Goal: Information Seeking & Learning: Learn about a topic

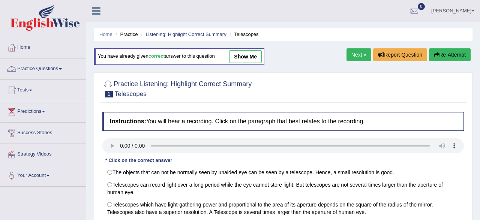
click at [52, 70] on link "Practice Questions" at bounding box center [42, 67] width 85 height 19
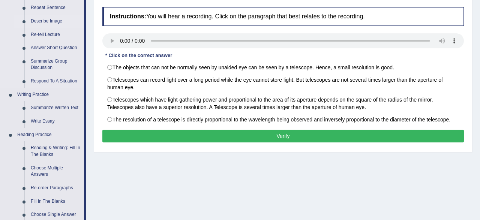
scroll to position [117, 0]
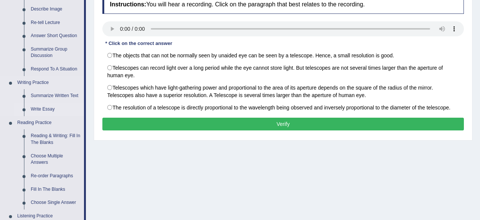
click at [41, 108] on link "Write Essay" at bounding box center [55, 109] width 57 height 13
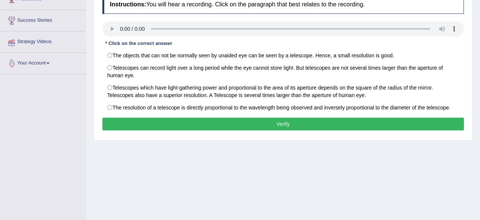
scroll to position [0, 0]
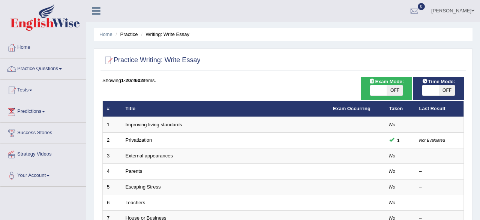
scroll to position [78, 0]
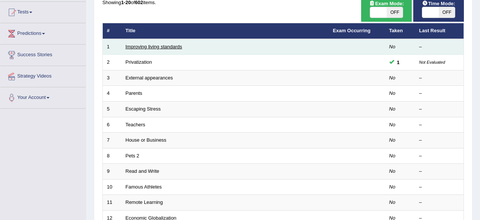
click at [151, 47] on link "Improving living standards" at bounding box center [154, 47] width 57 height 6
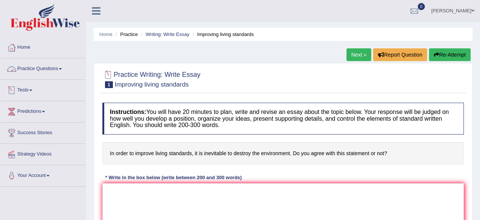
click at [48, 72] on link "Practice Questions" at bounding box center [42, 67] width 85 height 19
click at [47, 71] on link "Practice Questions" at bounding box center [42, 67] width 85 height 19
click at [47, 71] on link "Practice Questions" at bounding box center [42, 67] width 84 height 19
click at [47, 72] on link "Practice Questions" at bounding box center [42, 67] width 85 height 19
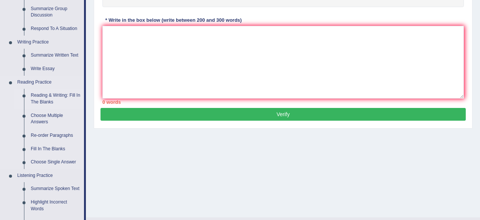
scroll to position [156, 0]
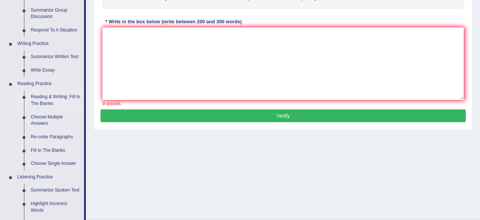
click at [47, 70] on link "Write Essay" at bounding box center [55, 70] width 57 height 13
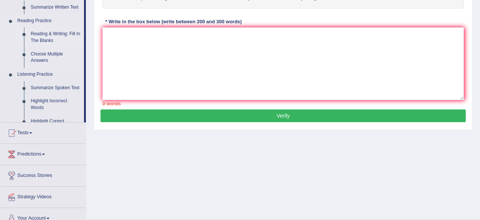
scroll to position [0, 0]
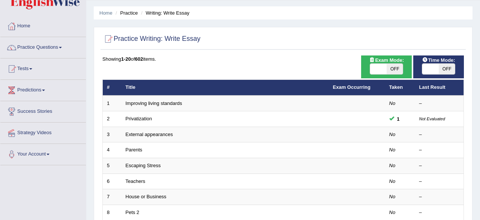
scroll to position [39, 0]
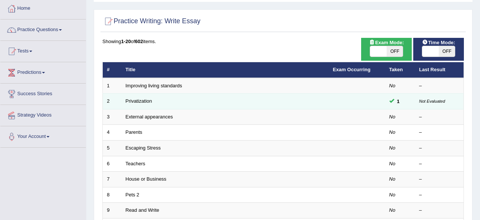
click at [166, 102] on td "Privatization" at bounding box center [224, 102] width 207 height 16
click at [137, 102] on link "Privatization" at bounding box center [139, 101] width 27 height 6
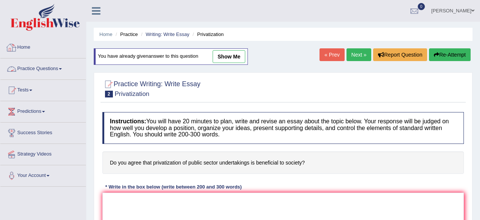
click at [35, 66] on link "Practice Questions" at bounding box center [42, 67] width 85 height 19
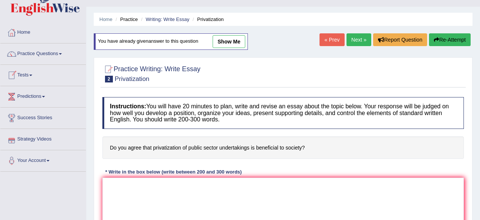
scroll to position [14, 0]
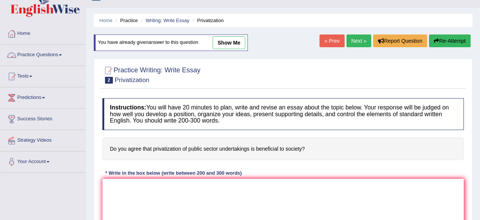
click at [37, 58] on link "Practice Questions" at bounding box center [42, 54] width 85 height 19
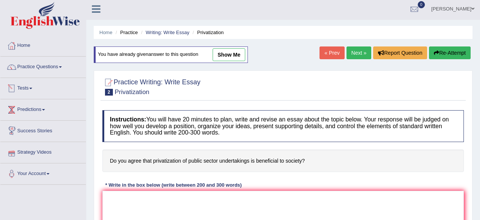
scroll to position [0, 0]
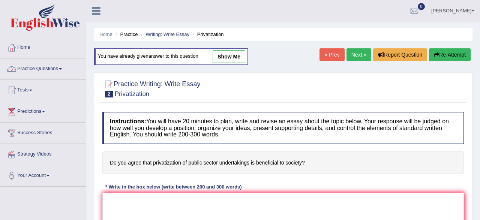
click at [37, 66] on link "Practice Questions" at bounding box center [42, 67] width 85 height 19
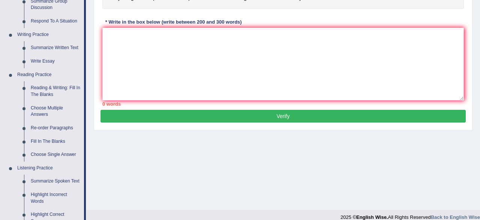
scroll to position [156, 0]
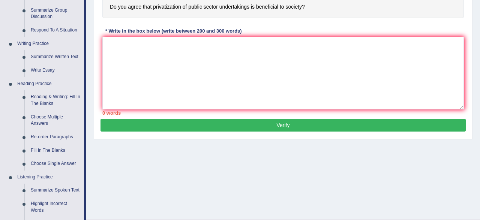
click at [37, 66] on link "Write Essay" at bounding box center [55, 70] width 57 height 13
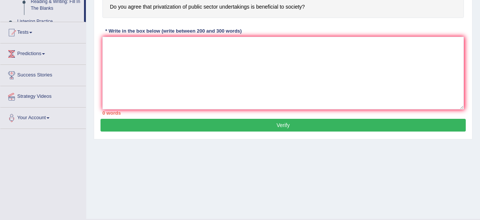
scroll to position [0, 0]
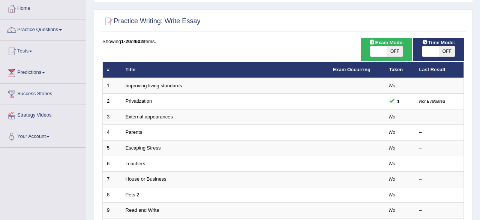
scroll to position [117, 0]
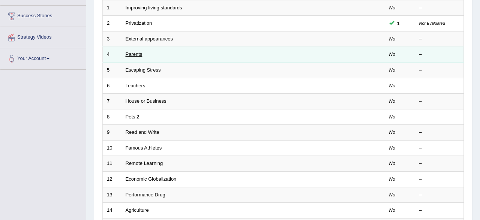
click at [129, 54] on link "Parents" at bounding box center [134, 54] width 17 height 6
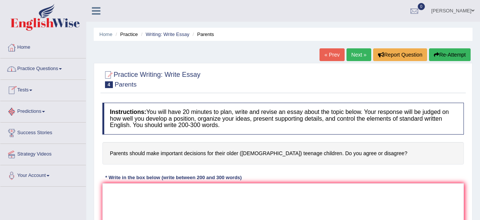
click at [48, 71] on link "Practice Questions" at bounding box center [42, 67] width 85 height 19
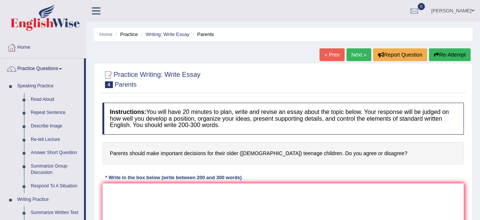
click at [358, 54] on link "Next »" at bounding box center [358, 54] width 25 height 13
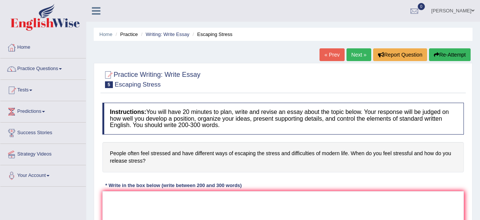
scroll to position [39, 0]
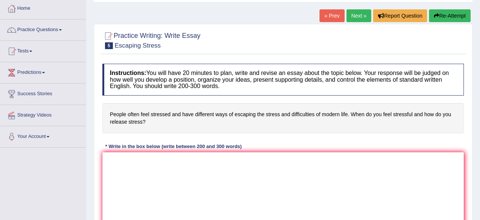
click at [349, 17] on link "Next »" at bounding box center [358, 15] width 25 height 13
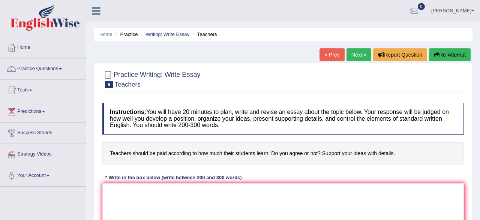
scroll to position [39, 0]
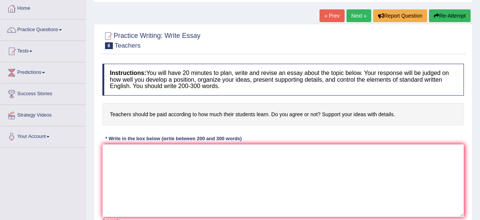
click at [352, 21] on link "Next »" at bounding box center [358, 15] width 25 height 13
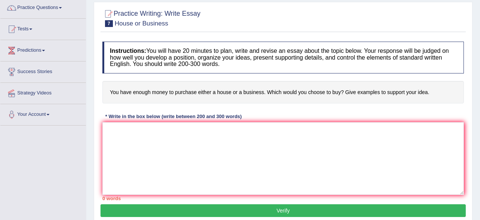
scroll to position [78, 0]
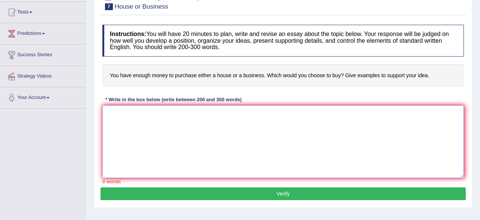
click at [297, 126] on textarea at bounding box center [282, 141] width 361 height 73
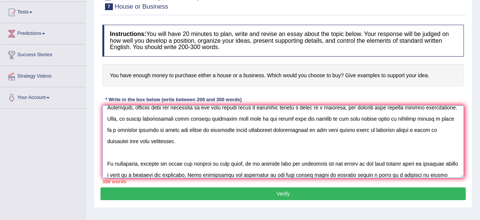
scroll to position [163, 0]
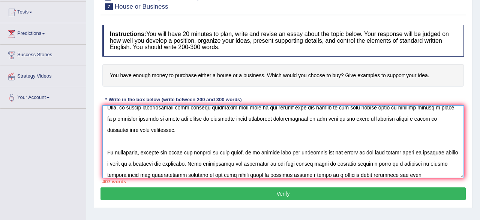
type textarea "A significant amount of global attention has been drawn to the issue of you hav…"
drag, startPoint x: 112, startPoint y: 182, endPoint x: 129, endPoint y: 62, distance: 121.9
click at [118, 151] on div "Instructions: You will have 20 minutes to plan, write and revise an essay about…" at bounding box center [282, 104] width 365 height 166
click at [323, 192] on button "Verify" at bounding box center [282, 193] width 365 height 13
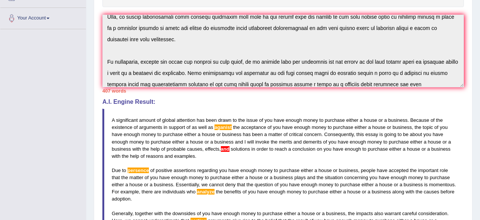
scroll to position [0, 0]
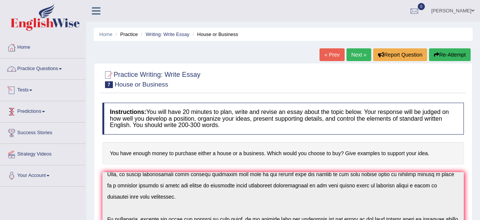
click at [50, 70] on link "Practice Questions" at bounding box center [42, 67] width 85 height 19
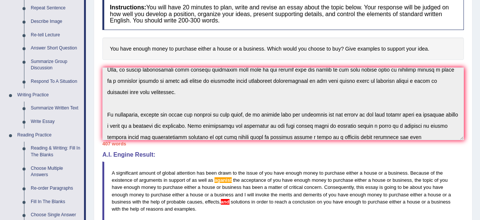
scroll to position [156, 0]
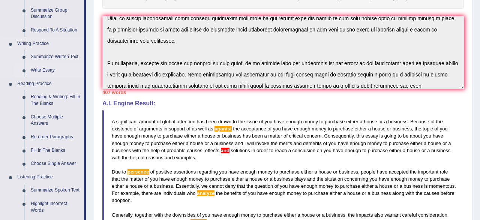
click at [50, 69] on link "Write Essay" at bounding box center [55, 70] width 57 height 13
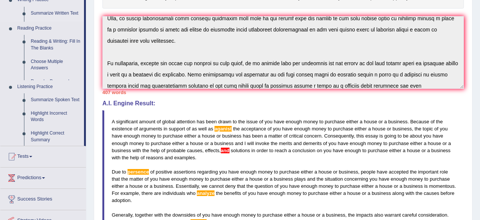
scroll to position [0, 0]
